Goal: Information Seeking & Learning: Learn about a topic

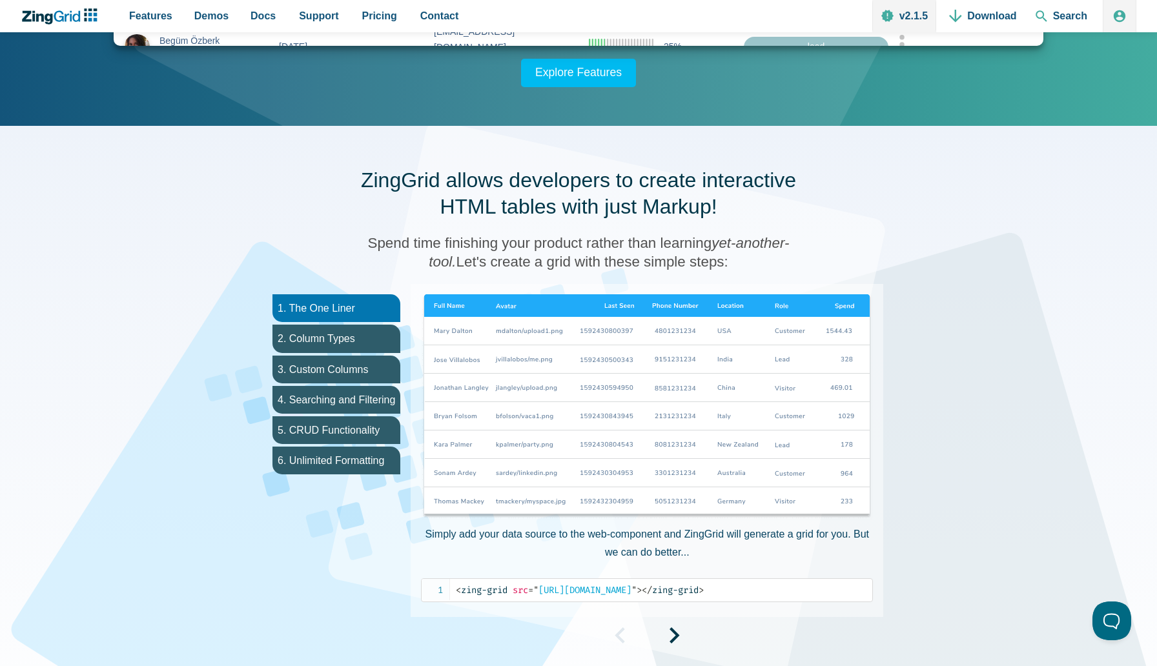
scroll to position [545, 0]
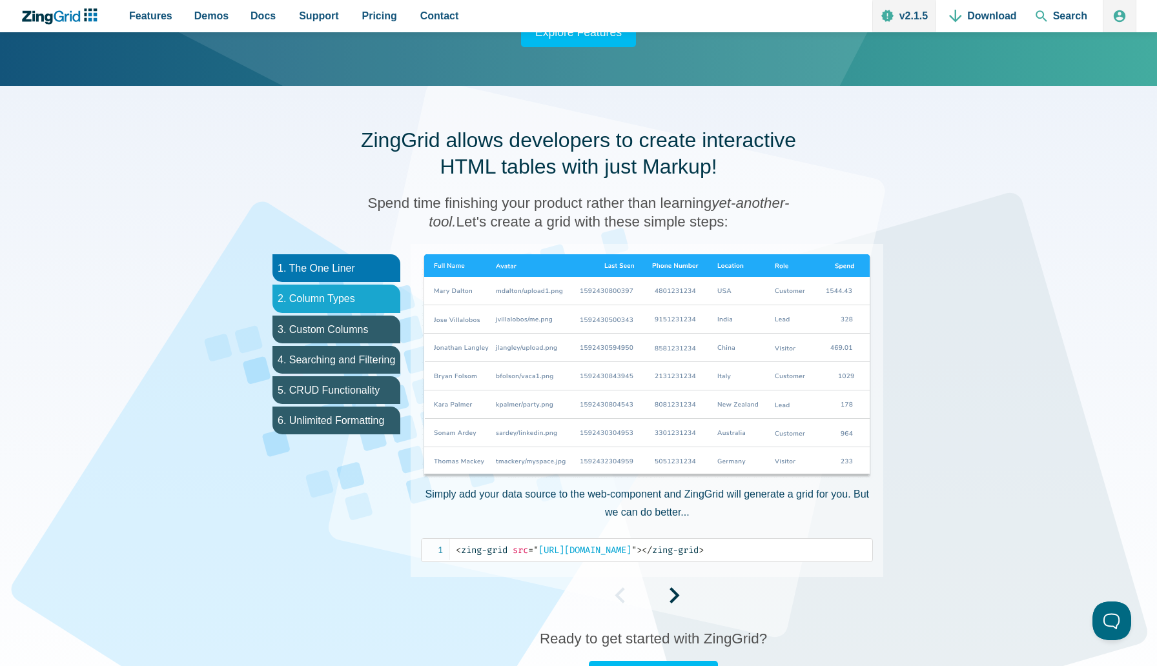
click at [367, 301] on li "2. Column Types" at bounding box center [337, 299] width 128 height 28
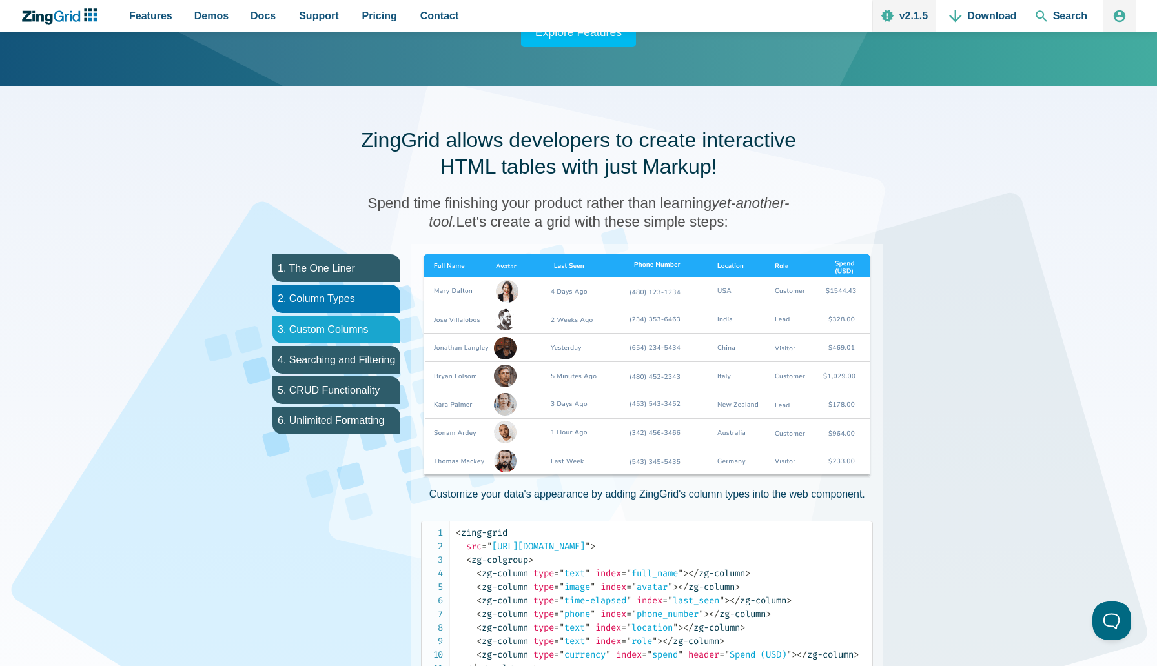
click at [364, 320] on li "3. Custom Columns" at bounding box center [337, 330] width 128 height 28
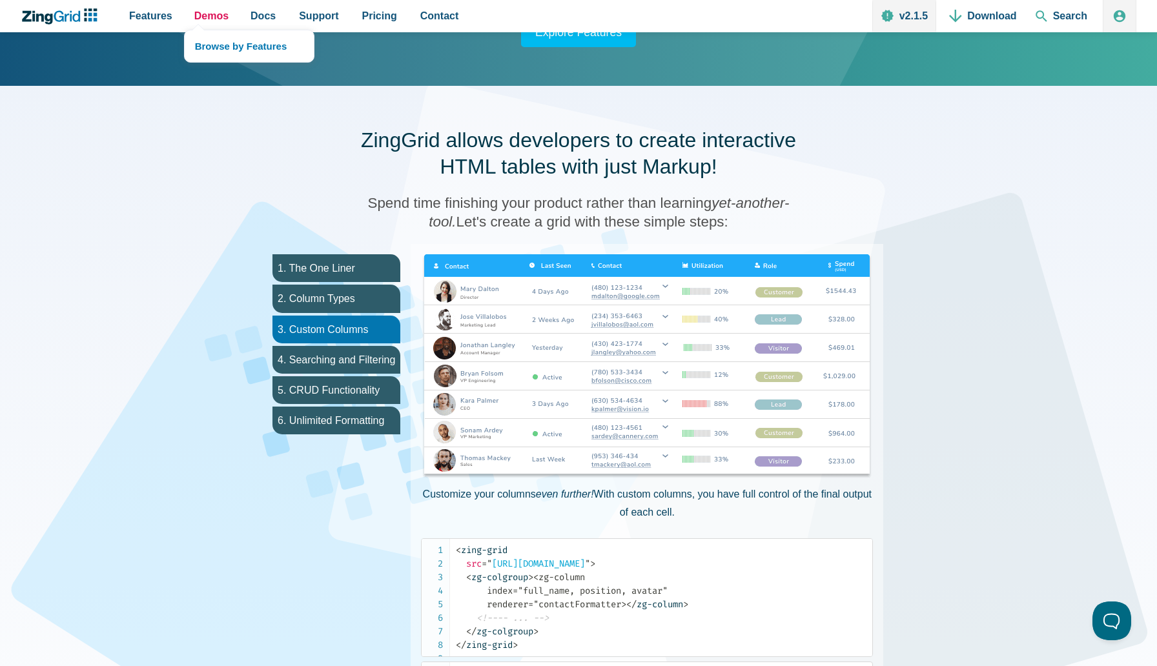
click at [205, 12] on span "Demos" at bounding box center [211, 15] width 34 height 17
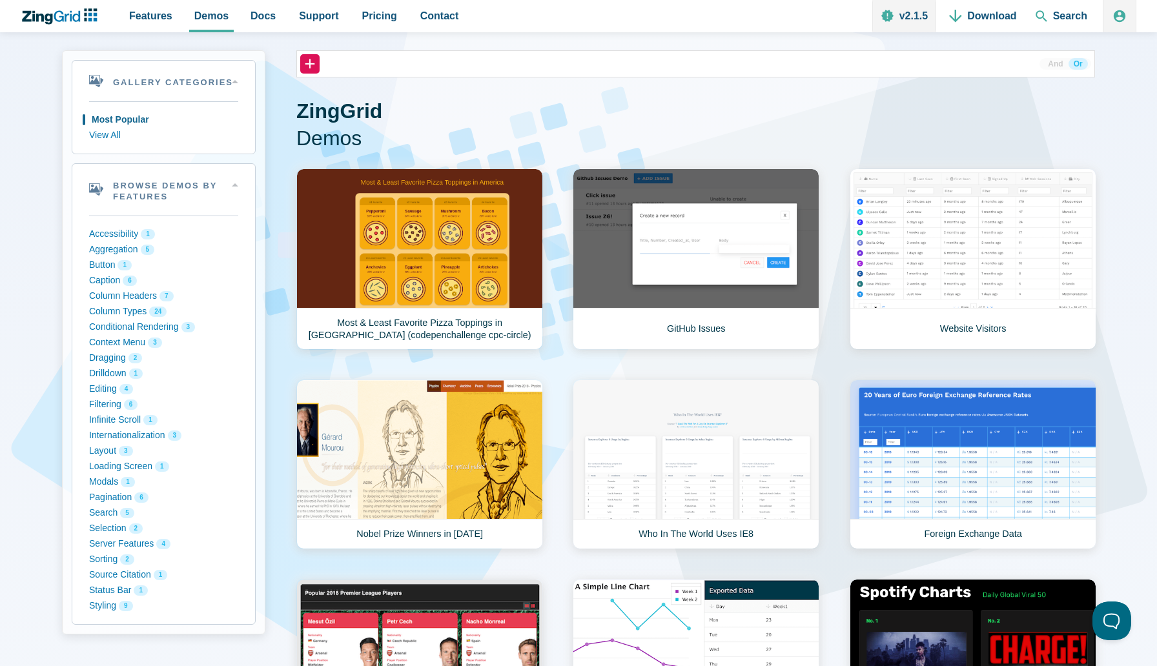
scroll to position [51, 0]
click at [313, 54] on button "+" at bounding box center [310, 64] width 20 height 20
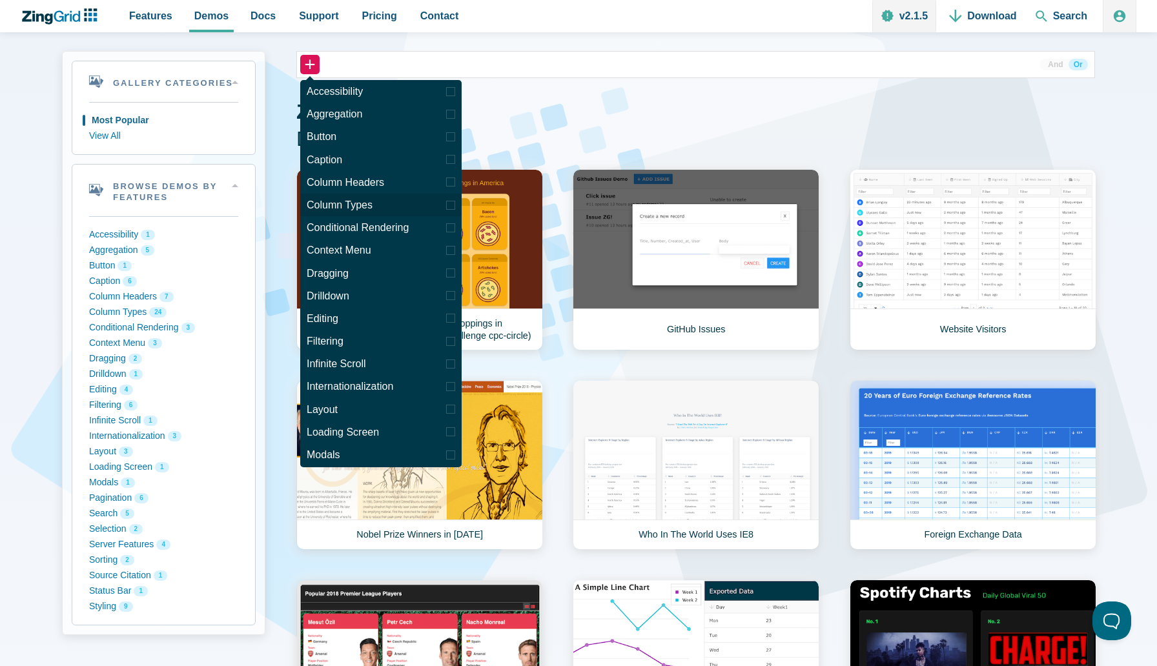
click at [323, 207] on label "Column Types" at bounding box center [380, 205] width 161 height 23
click at [0, 0] on input "Column Types" at bounding box center [0, 0] width 0 height 0
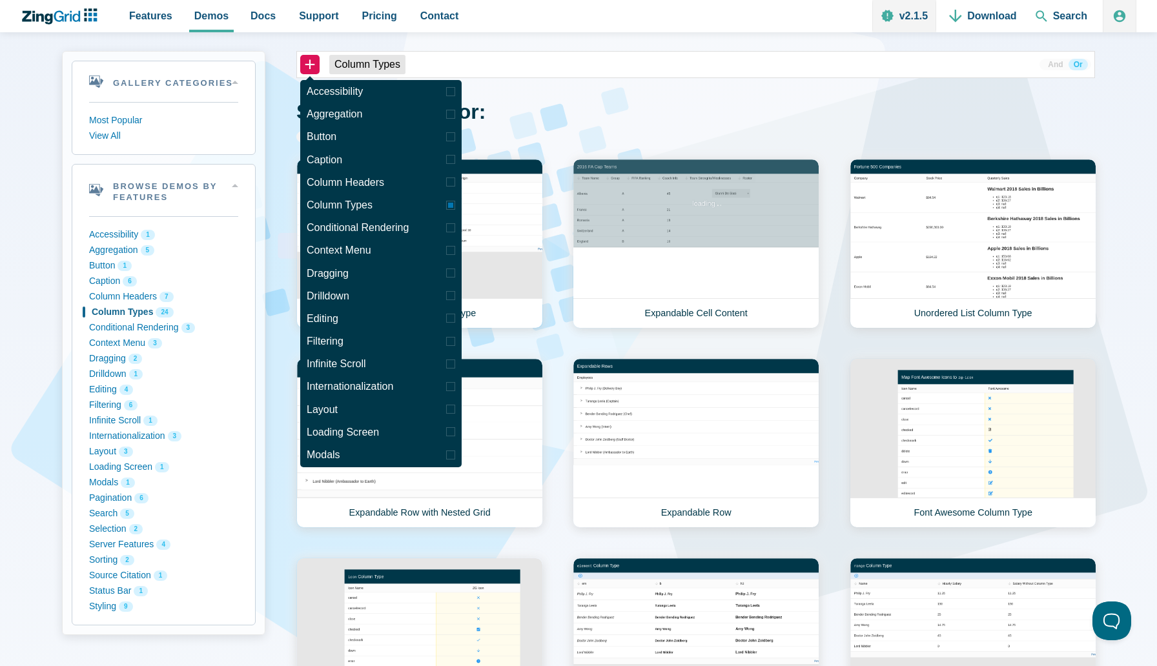
click at [653, 114] on h1 "Search Results for: Column Types Demos" at bounding box center [695, 121] width 799 height 44
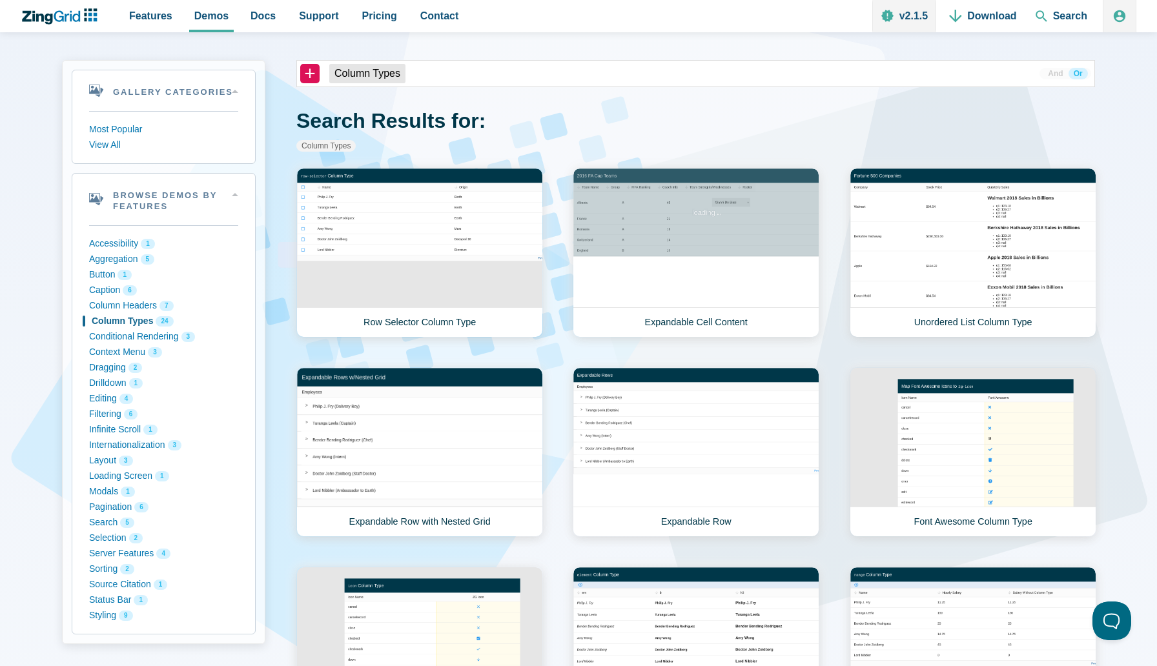
scroll to position [44, 0]
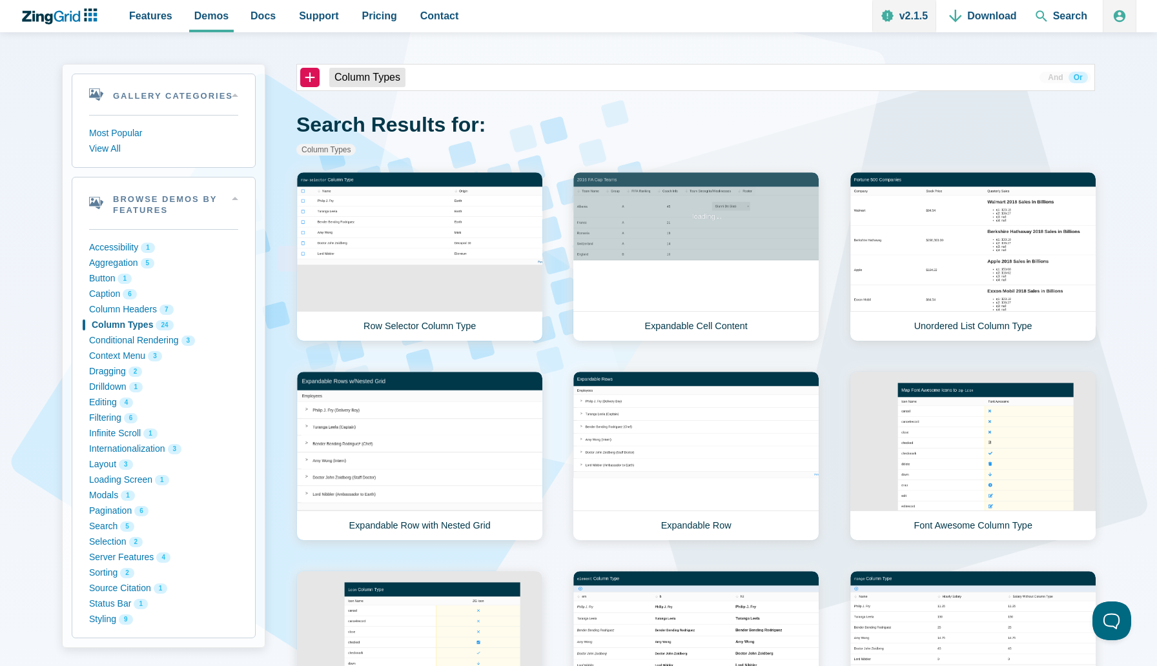
scroll to position [0, 0]
